Goal: Information Seeking & Learning: Learn about a topic

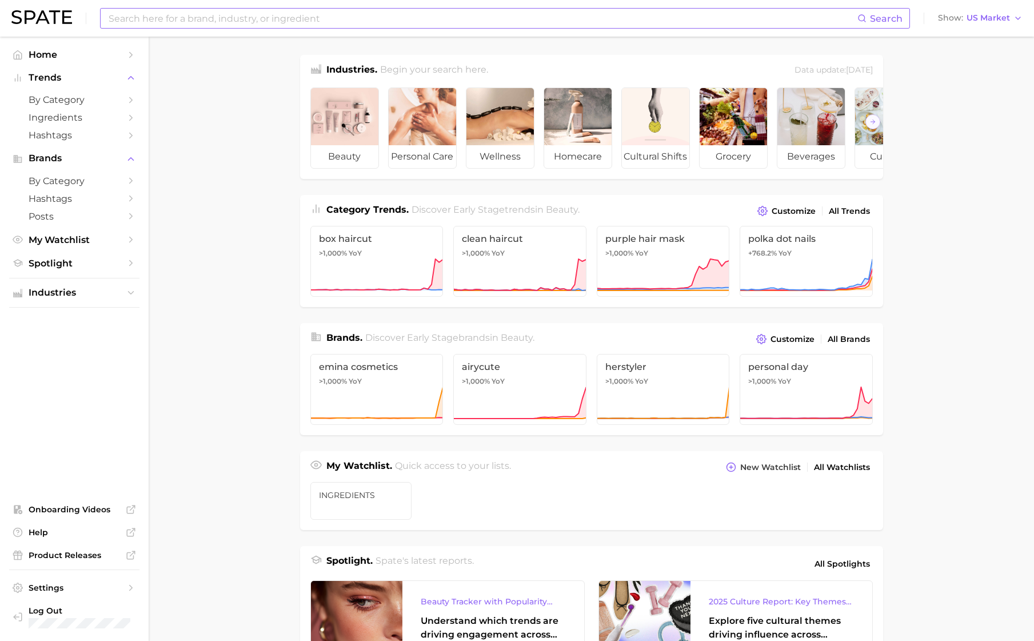
click at [204, 19] on input at bounding box center [482, 18] width 750 height 19
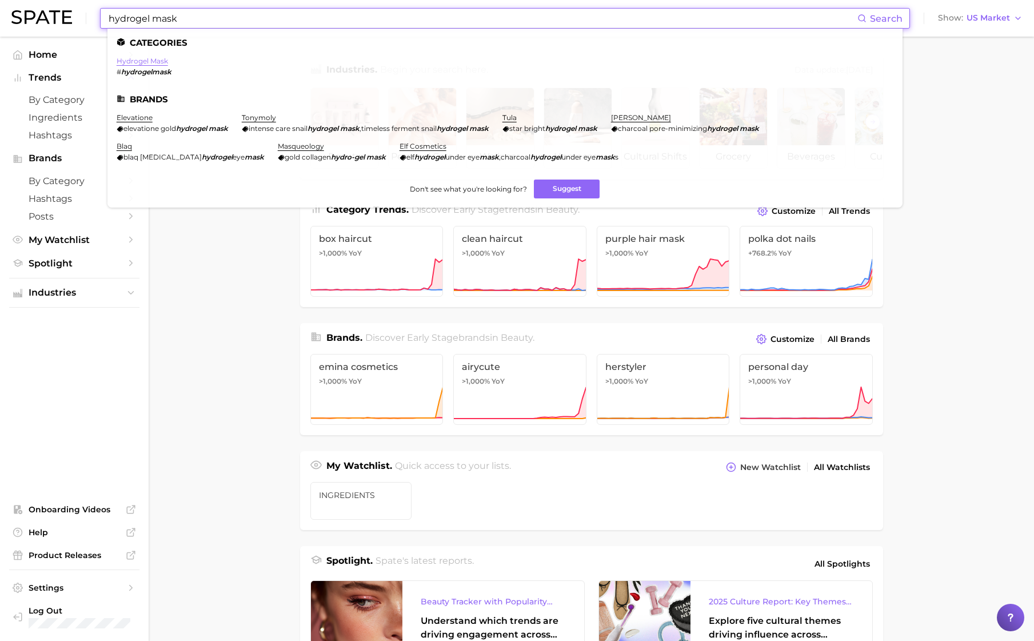
type input "hydrogel mask"
click at [155, 61] on link "hydrogel mask" at bounding box center [142, 61] width 51 height 9
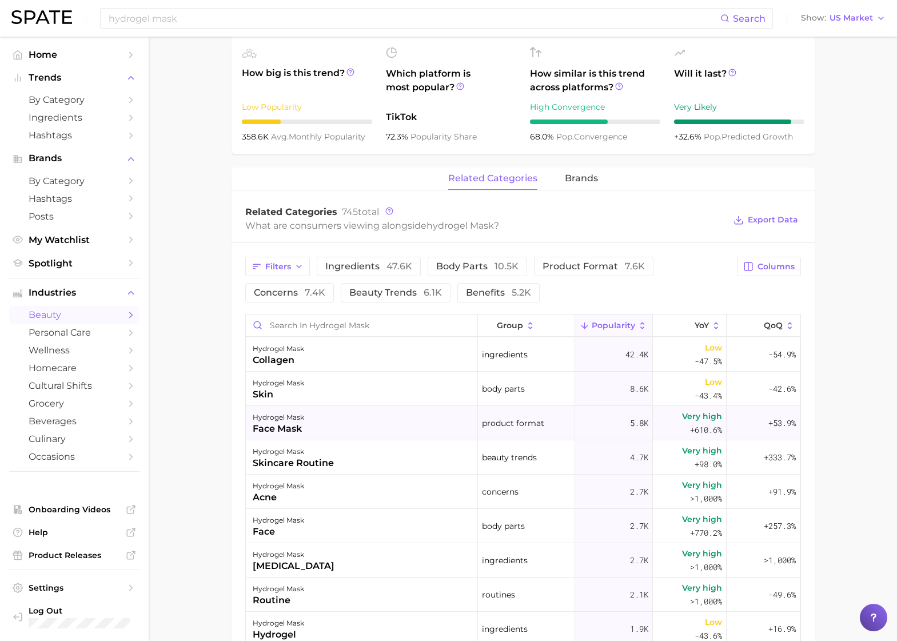
click at [347, 425] on div "hydrogel mask face mask" at bounding box center [362, 423] width 232 height 34
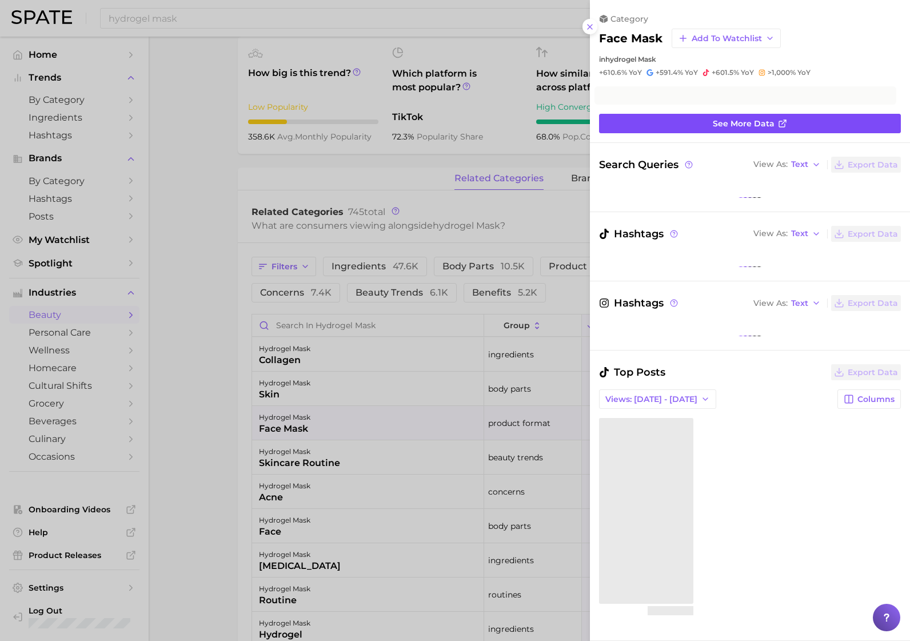
click at [740, 125] on span "See more data" at bounding box center [744, 124] width 62 height 10
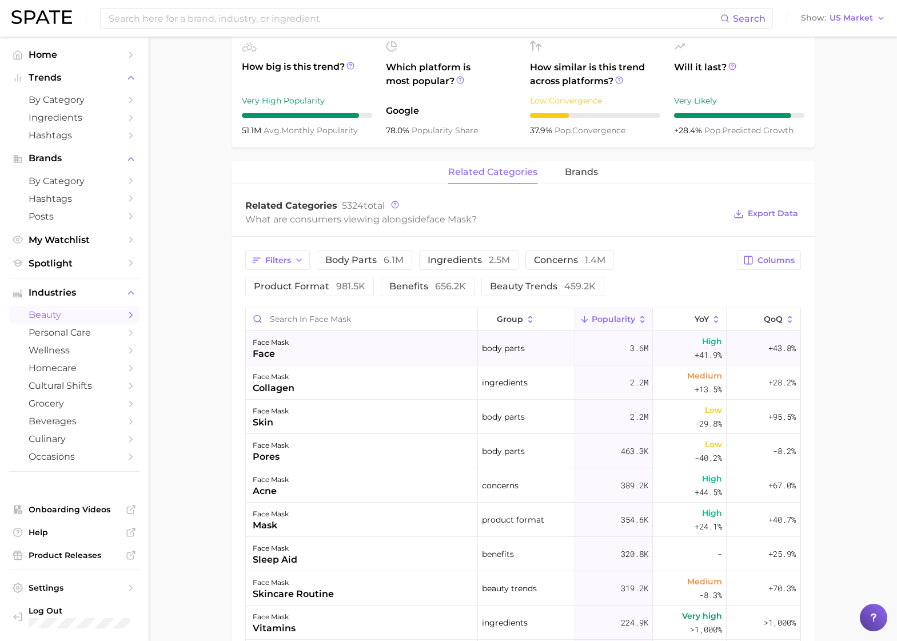
scroll to position [400, 0]
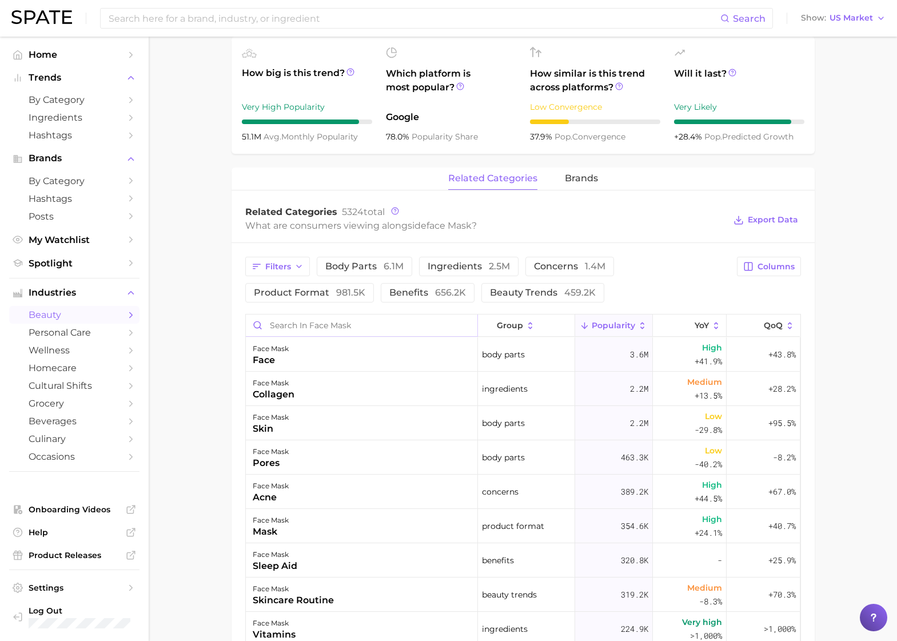
click at [373, 327] on input "Search in face mask" at bounding box center [362, 325] width 232 height 22
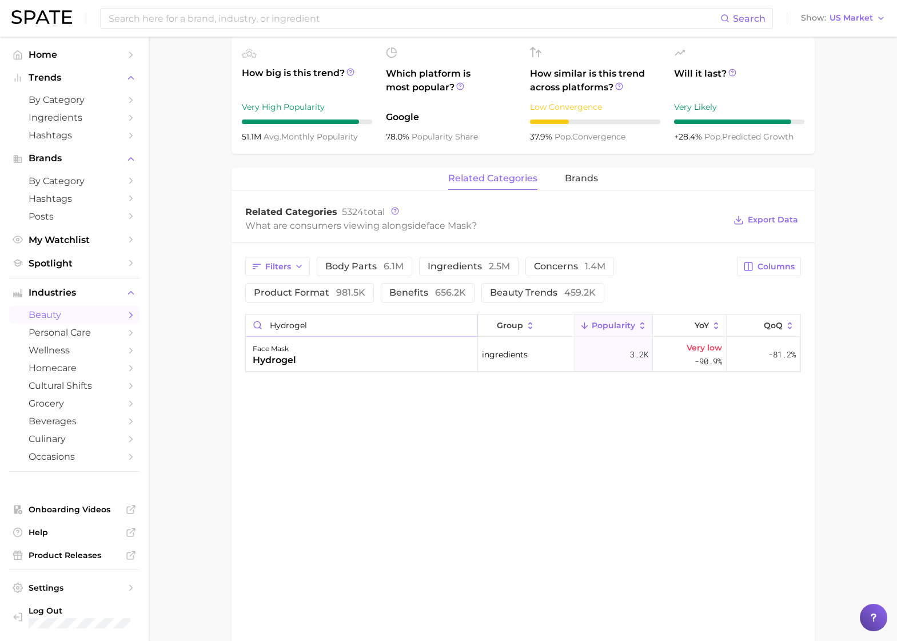
scroll to position [0, 0]
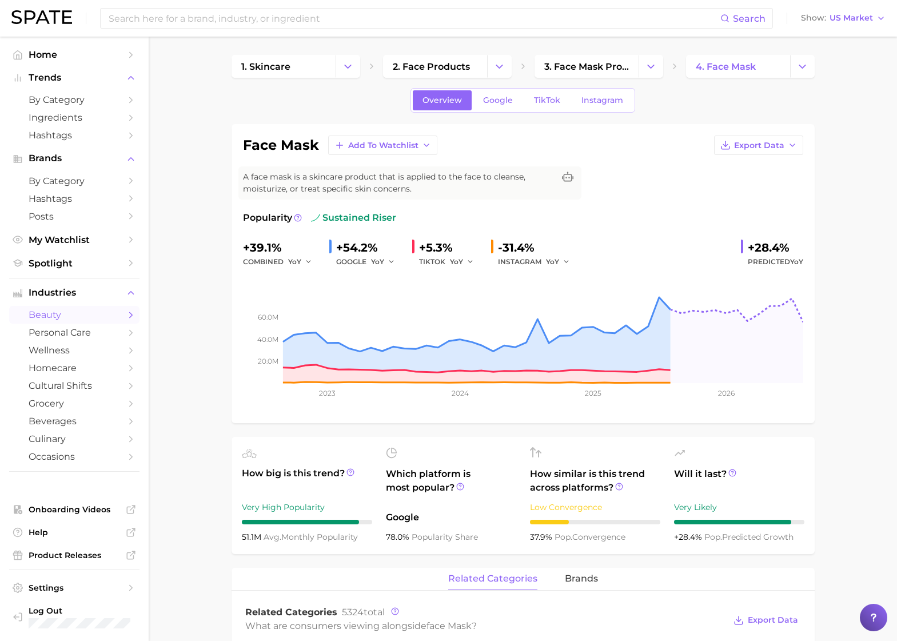
type input "hydrogel"
click at [290, 30] on div "Search Show US Market" at bounding box center [448, 18] width 874 height 37
click at [290, 22] on input at bounding box center [413, 18] width 613 height 19
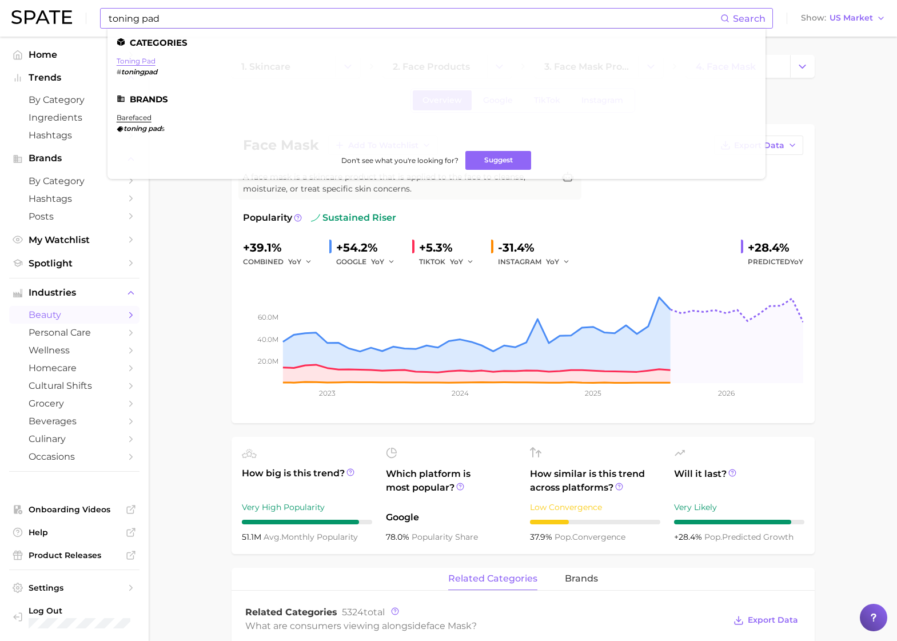
click at [134, 59] on link "toning pad" at bounding box center [136, 61] width 39 height 9
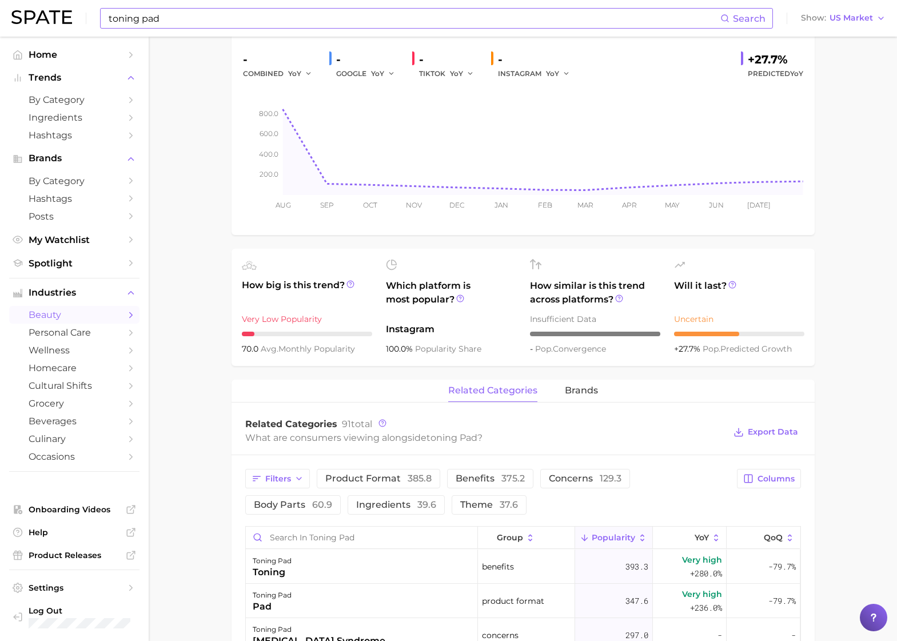
scroll to position [600, 0]
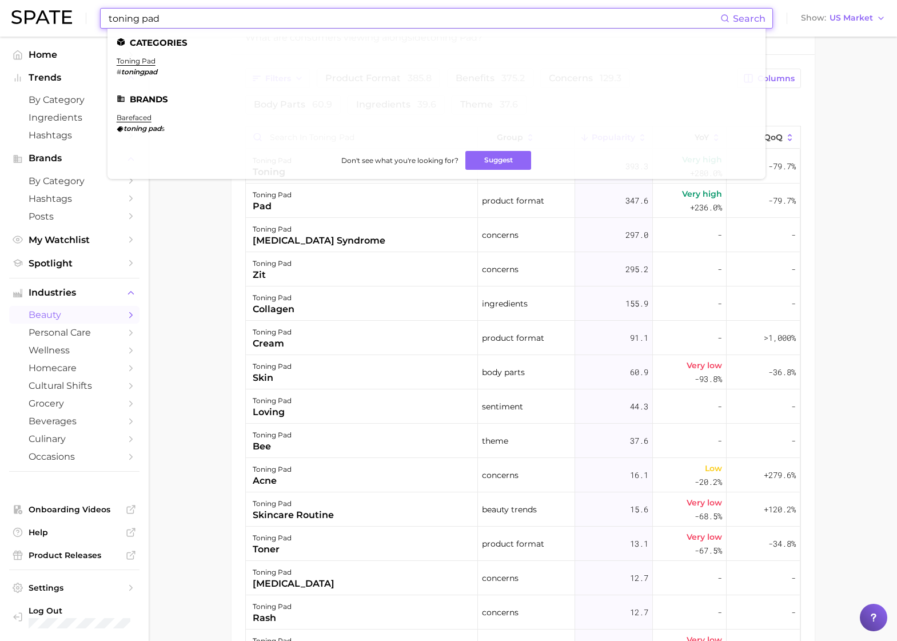
click at [168, 18] on input "toning pad" at bounding box center [413, 18] width 613 height 19
drag, startPoint x: 168, startPoint y: 18, endPoint x: 44, endPoint y: 5, distance: 124.8
click at [44, 5] on div "toning pad Search Categories toning pad # toningpad Brands barefaced toning pad…" at bounding box center [448, 18] width 874 height 37
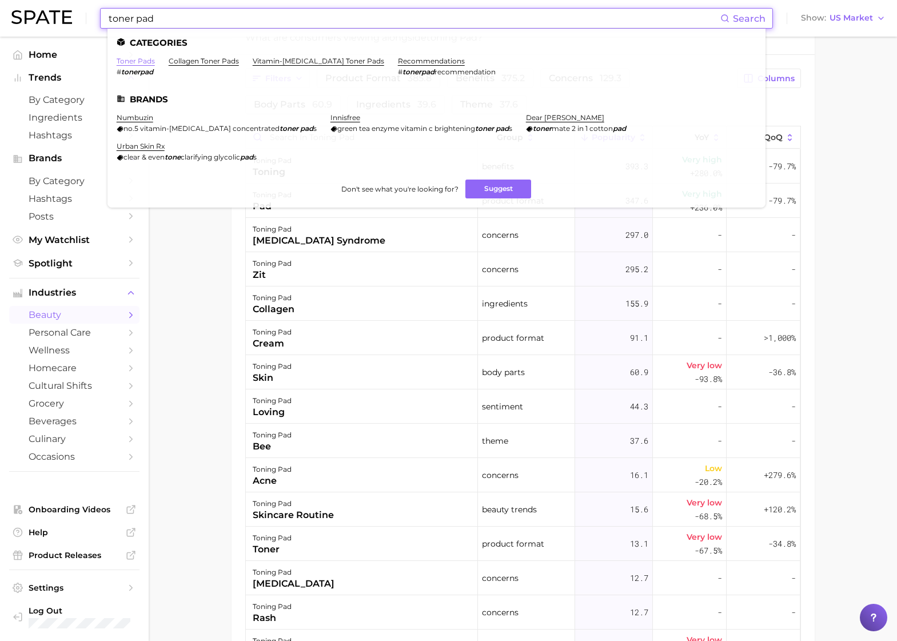
type input "toner pad"
click at [145, 59] on link "toner pads" at bounding box center [136, 61] width 38 height 9
